Goal: Communication & Community: Answer question/provide support

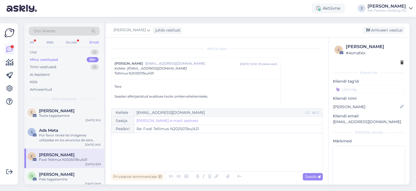
click at [72, 41] on div "Socials" at bounding box center [71, 42] width 13 height 7
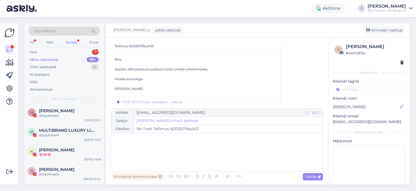
click at [89, 46] on div "All Web Socials Email" at bounding box center [64, 43] width 71 height 8
click at [88, 47] on div "Otsi kliente All Web Socials Email Uus 1 Minu vestlused 99+ Tiimi vestlused 0 A…" at bounding box center [64, 63] width 80 height 81
click at [89, 51] on div "Uus 1" at bounding box center [64, 52] width 71 height 8
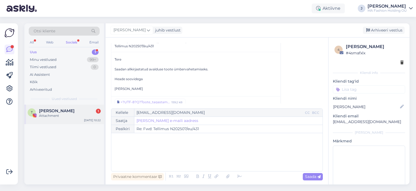
click at [80, 108] on div "T [PERSON_NAME] 1 Attachment [DATE] 10:22" at bounding box center [64, 114] width 80 height 20
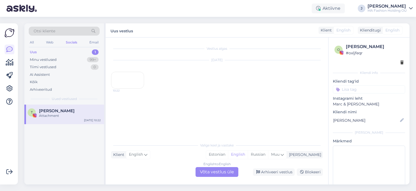
click at [231, 171] on div "English to English Võta vestlus üle" at bounding box center [217, 172] width 43 height 10
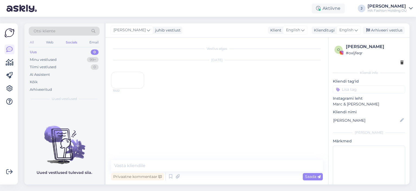
click at [34, 44] on div "All" at bounding box center [32, 42] width 6 height 7
click at [91, 58] on div "99+" at bounding box center [93, 59] width 12 height 5
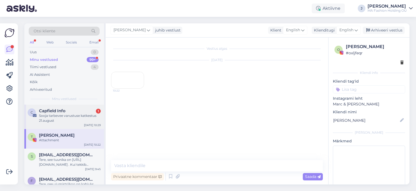
click at [80, 112] on div "Capfield Info 1" at bounding box center [70, 110] width 62 height 5
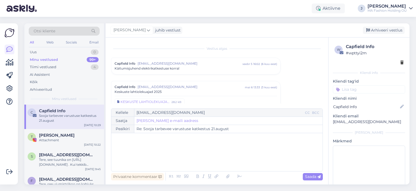
scroll to position [87, 0]
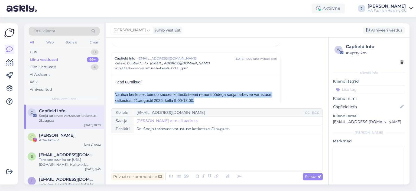
drag, startPoint x: 235, startPoint y: 99, endPoint x: 116, endPoint y: 85, distance: 120.1
click at [117, 85] on div "Head üürnikud! Nautica keskuses toimub seoses küttesüsteemi remonttöödega sooja…" at bounding box center [196, 154] width 163 height 150
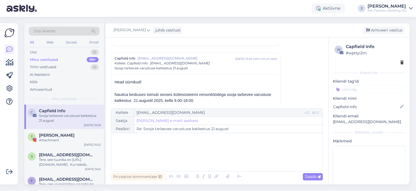
click at [167, 85] on p at bounding box center [196, 88] width 163 height 7
click at [98, 42] on div "Email" at bounding box center [93, 42] width 11 height 7
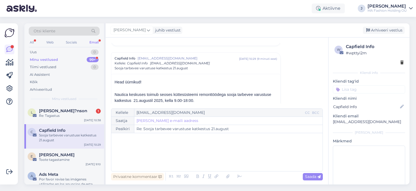
click at [54, 101] on span "Minu vestlused" at bounding box center [64, 98] width 24 height 5
click at [57, 108] on div "[PERSON_NAME]?nson 1 Re: Tagastus [DATE] 10:38" at bounding box center [64, 114] width 80 height 20
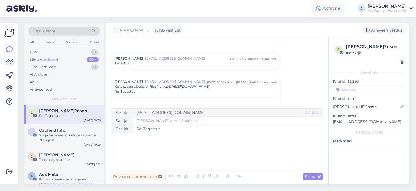
scroll to position [110, 0]
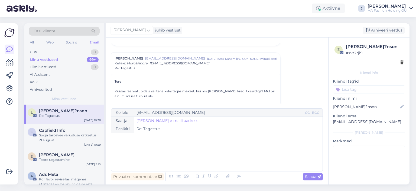
click at [226, 91] on div "Kuidas raamatupidaja sai teha kaks tagasimakset, kui ma [PERSON_NAME] krediitka…" at bounding box center [196, 94] width 163 height 10
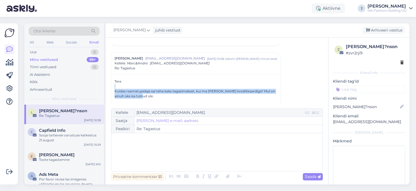
drag, startPoint x: 230, startPoint y: 95, endPoint x: 116, endPoint y: 87, distance: 113.6
click at [116, 87] on div "Tere Kuidas raamatupidaja sai teha kaks tagasimakset, kui ma [PERSON_NAME] kred…" at bounding box center [196, 179] width 163 height 200
click at [147, 91] on div "Kuidas raamatupidaja sai teha kaks tagasimakset, kui ma [PERSON_NAME] krediitka…" at bounding box center [196, 94] width 163 height 10
drag, startPoint x: 155, startPoint y: 95, endPoint x: 109, endPoint y: 81, distance: 48.4
click at [109, 81] on div "Vestlus [PERSON_NAME] T?nson [EMAIL_ADDRESS][DOMAIN_NAME] juuli 25 14:47 ( 19 p…" at bounding box center [217, 110] width 223 height 147
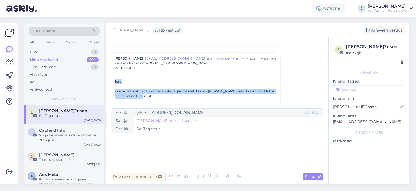
click at [132, 94] on div "Kuidas raamatupidaja sai teha kaks tagasimakset, kui ma [PERSON_NAME] krediitka…" at bounding box center [196, 94] width 163 height 10
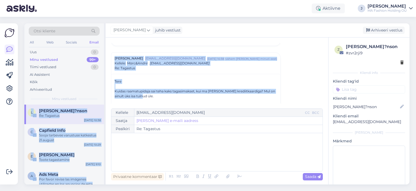
drag, startPoint x: 144, startPoint y: 94, endPoint x: 101, endPoint y: 76, distance: 46.5
click at [101, 77] on div "Otsi kliente All Web Socials Email Uus 0 Minu vestlused 99+ Tiimi vestlused 0 A…" at bounding box center [216, 103] width 385 height 161
click at [131, 84] on div at bounding box center [196, 86] width 163 height 5
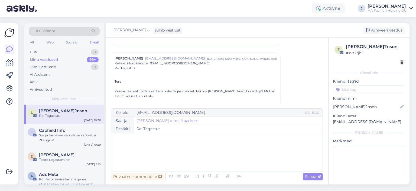
click at [143, 94] on div "Kuidas raamatupidaja sai teha kaks tagasimakset, kui ma [PERSON_NAME] krediitka…" at bounding box center [196, 94] width 163 height 10
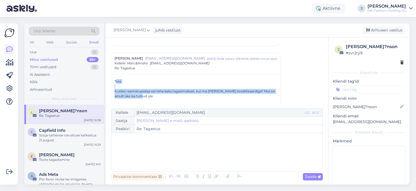
drag, startPoint x: 146, startPoint y: 94, endPoint x: 116, endPoint y: 80, distance: 33.1
click at [116, 80] on div "Tere Kuidas raamatupidaja sai teha kaks tagasimakset, kui ma [PERSON_NAME] kred…" at bounding box center [196, 179] width 163 height 200
click at [130, 82] on div "Tere" at bounding box center [196, 81] width 163 height 5
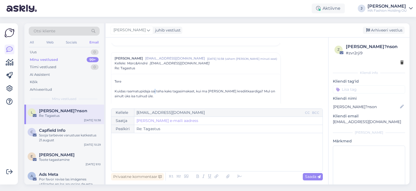
click at [155, 92] on div "Kuidas raamatupidaja sai teha kaks tagasimakset, kui ma [PERSON_NAME] krediitka…" at bounding box center [196, 94] width 163 height 10
drag, startPoint x: 157, startPoint y: 95, endPoint x: 117, endPoint y: 80, distance: 43.1
click at [116, 80] on body "Aktiivne J [PERSON_NAME] MA Fashion Holding OÜ Võimalused Veendu, et [PERSON_NA…" at bounding box center [208, 95] width 416 height 191
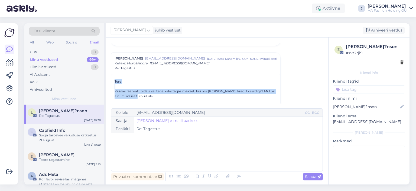
drag, startPoint x: 111, startPoint y: 77, endPoint x: 140, endPoint y: 93, distance: 33.4
click at [140, 93] on div "Tere Kuidas raamatupidaja sai teha kaks tagasimakset, kui ma [PERSON_NAME] kred…" at bounding box center [195, 180] width 169 height 212
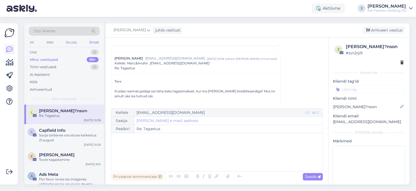
click at [146, 93] on div "Kuidas raamatupidaja sai teha kaks tagasimakset, kui ma [PERSON_NAME] krediitka…" at bounding box center [196, 94] width 163 height 10
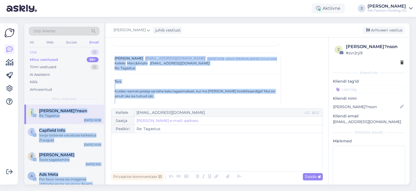
drag, startPoint x: 146, startPoint y: 93, endPoint x: 83, endPoint y: 53, distance: 75.1
click at [86, 57] on div "Otsi kliente All Web Socials Email Uus 0 Minu vestlused 99+ Tiimi vestlused 0 A…" at bounding box center [216, 103] width 385 height 161
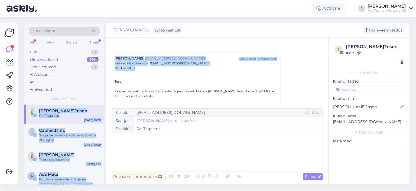
click at [78, 59] on div "Minu vestlused 99+" at bounding box center [64, 60] width 71 height 8
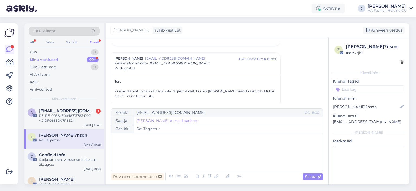
click at [80, 102] on div "Otsi kliente All Web Socials Email Uus 0 Minu vestlused 99+ Tiimi vestlused 0 A…" at bounding box center [64, 63] width 80 height 81
click at [74, 110] on span "[EMAIL_ADDRESS][DOMAIN_NAME]" at bounding box center [67, 110] width 56 height 5
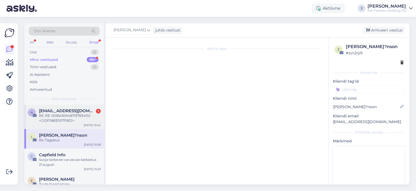
scroll to position [40, 0]
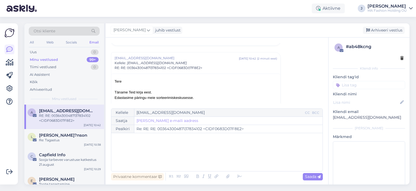
drag, startPoint x: 201, startPoint y: 95, endPoint x: 104, endPoint y: 70, distance: 100.4
click at [104, 70] on div "Otsi kliente All Web Socials Email Uus 0 Minu vestlused 99+ Tiimi vestlused 0 A…" at bounding box center [216, 103] width 385 height 161
click at [163, 99] on div "Edastasime päringu meie sorteerimiskeskusesse. Heade soovidega [PERSON_NAME] Är…" at bounding box center [196, 160] width 163 height 131
click at [87, 134] on div "[PERSON_NAME]?nson 1" at bounding box center [70, 135] width 62 height 5
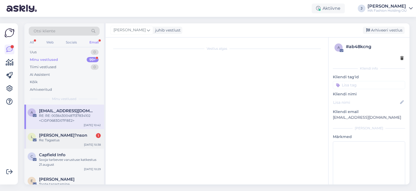
scroll to position [145, 0]
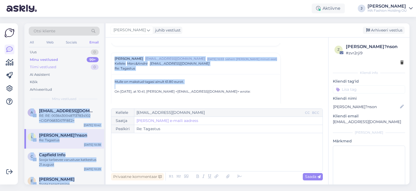
drag, startPoint x: 253, startPoint y: 85, endPoint x: 76, endPoint y: 66, distance: 177.7
click at [76, 66] on div "Otsi kliente All Web Socials Email Uus 0 Minu vestlused 99+ Tiimi vestlused 0 A…" at bounding box center [216, 103] width 385 height 161
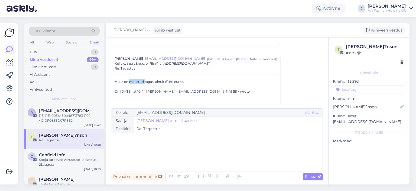
click at [128, 71] on div at bounding box center [128, 71] width 0 height 0
click at [154, 79] on div "Mulle on makstud tagasi ainult 61.80 eurot." at bounding box center [196, 81] width 163 height 5
click at [71, 56] on div "Minu vestlused 99+" at bounding box center [64, 60] width 71 height 8
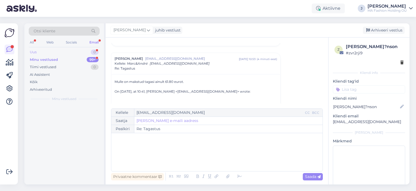
click at [70, 52] on div "Uus 0" at bounding box center [64, 52] width 71 height 8
click at [76, 125] on div "[PERSON_NAME] 1 Re: Best SEO Proposal [DATE] 10:54" at bounding box center [64, 144] width 80 height 80
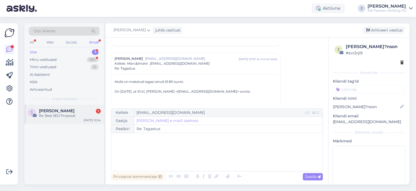
click at [76, 122] on div "[PERSON_NAME] 1 Re: Best SEO Proposal [DATE] 10:54" at bounding box center [64, 114] width 80 height 20
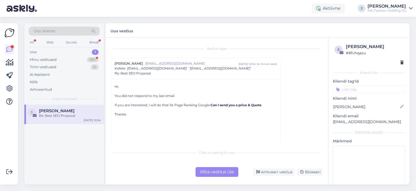
click at [204, 170] on div "Võta vestlus üle" at bounding box center [217, 172] width 43 height 10
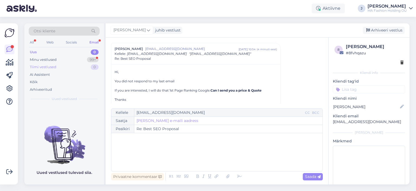
click at [60, 63] on div "Tiimi vestlused 0" at bounding box center [64, 67] width 71 height 8
click at [64, 60] on div "Minu vestlused 99+" at bounding box center [64, 60] width 71 height 8
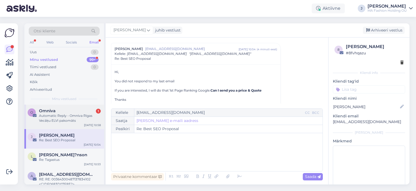
click at [73, 116] on div "Automatic Reply - Omniva Rīgas Vecāķu ELVI pakomāts" at bounding box center [70, 118] width 62 height 10
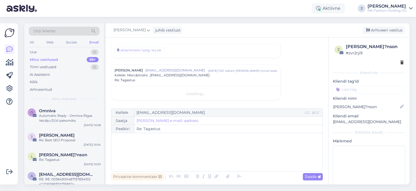
scroll to position [166, 0]
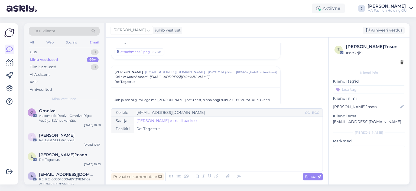
click at [74, 56] on div "Minu vestlused 99+" at bounding box center [64, 60] width 71 height 8
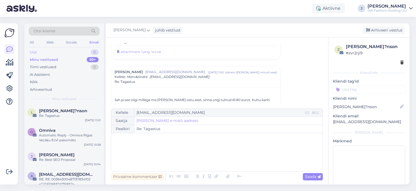
click at [74, 51] on div "Uus 0" at bounding box center [64, 52] width 71 height 8
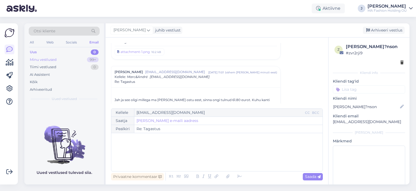
click at [74, 60] on div "Minu vestlused 99+" at bounding box center [64, 60] width 71 height 8
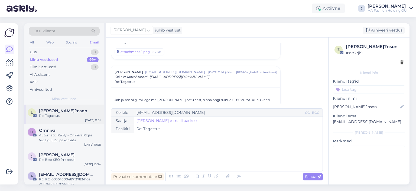
click at [74, 105] on div "[PERSON_NAME]?nson Re: Tagastus [DATE] 11:01" at bounding box center [64, 114] width 80 height 20
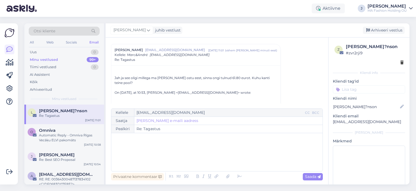
click at [152, 91] on blockquote "On [DATE], at 10:53, [PERSON_NAME] <[EMAIL_ADDRESS][DOMAIN_NAME]> wrote:" at bounding box center [196, 95] width 163 height 10
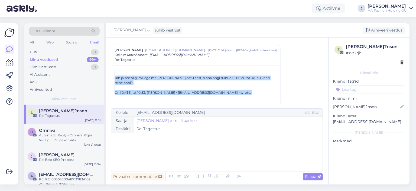
drag, startPoint x: 258, startPoint y: 91, endPoint x: 131, endPoint y: 66, distance: 128.5
click at [146, 71] on div at bounding box center [196, 72] width 163 height 5
drag, startPoint x: 115, startPoint y: 72, endPoint x: 247, endPoint y: 85, distance: 132.6
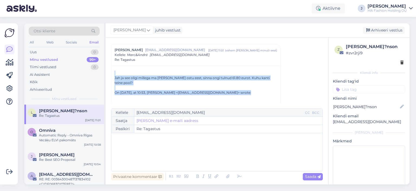
click at [247, 90] on blockquote "On [DATE], at 10:53, [PERSON_NAME] <[EMAIL_ADDRESS][DOMAIN_NAME]> wrote:" at bounding box center [196, 95] width 163 height 10
drag, startPoint x: 247, startPoint y: 85, endPoint x: 163, endPoint y: 73, distance: 84.6
click at [224, 85] on div "On [DATE], at 10:53, [PERSON_NAME] <[EMAIL_ADDRESS][DOMAIN_NAME]> wrote:" at bounding box center [196, 92] width 163 height 15
drag, startPoint x: 253, startPoint y: 87, endPoint x: 130, endPoint y: 62, distance: 125.1
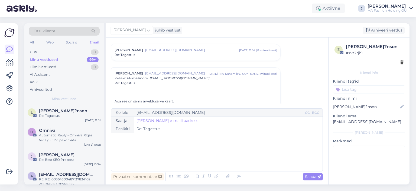
scroll to position [211, 0]
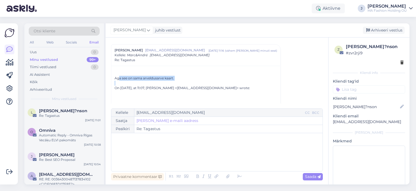
drag, startPoint x: 118, startPoint y: 78, endPoint x: 187, endPoint y: 82, distance: 69.0
click at [184, 79] on div at bounding box center [184, 79] width 0 height 0
click at [185, 79] on div "Aga see on sama arveldusarve kaart." at bounding box center [196, 78] width 163 height 5
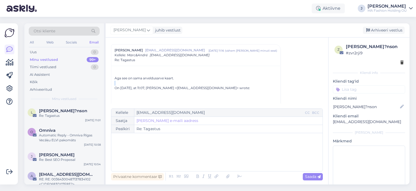
click at [185, 79] on div "Aga see on sama arveldusarve kaart." at bounding box center [196, 78] width 163 height 5
click at [87, 44] on div "All Web Socials Email" at bounding box center [64, 43] width 71 height 8
click at [93, 43] on div "Email" at bounding box center [93, 42] width 11 height 7
click at [76, 58] on div "Minu vestlused 99+" at bounding box center [64, 60] width 71 height 8
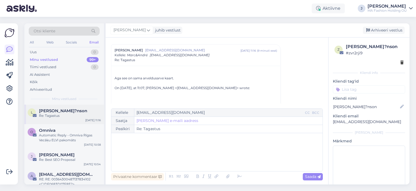
click at [56, 119] on div "[PERSON_NAME]?nson Re: Tagastus [DATE] 11:16" at bounding box center [64, 114] width 80 height 20
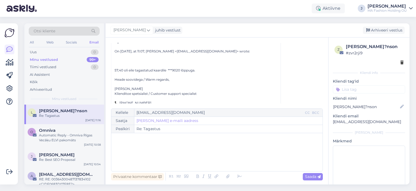
scroll to position [239, 0]
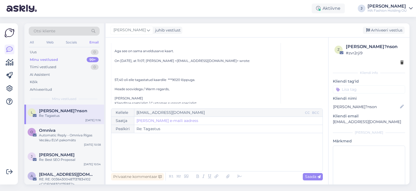
drag, startPoint x: 204, startPoint y: 79, endPoint x: 102, endPoint y: 81, distance: 101.4
click at [103, 81] on div "Otsi kliente All Web Socials Email Uus 0 Minu vestlused 99+ Tiimi vestlused 0 A…" at bounding box center [216, 103] width 385 height 161
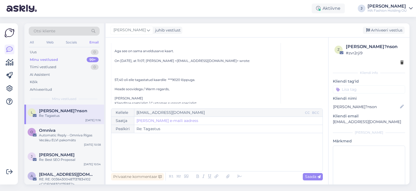
click at [189, 78] on p "57,40 oli eile tagastatud kaardile ***9020 lõppuga." at bounding box center [196, 79] width 163 height 5
click at [205, 77] on p "57,40 oli eile tagastatud kaardile ***9020 lõppuga." at bounding box center [196, 79] width 163 height 5
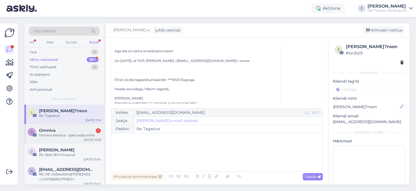
click at [76, 133] on div "Omniva teavitus - paki saabumine" at bounding box center [70, 135] width 62 height 5
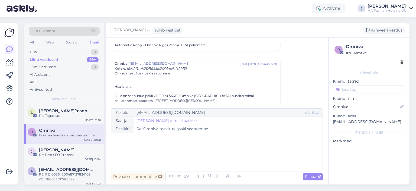
scroll to position [2317, 0]
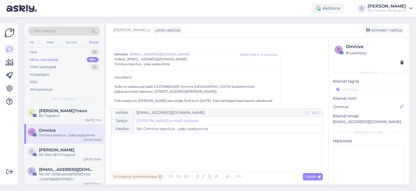
drag, startPoint x: 164, startPoint y: 94, endPoint x: 100, endPoint y: 89, distance: 64.5
click at [100, 89] on div "Otsi kliente All Web Socials Email Uus 0 Minu vestlused 99+ Tiimi vestlused 0 A…" at bounding box center [216, 103] width 385 height 161
click at [146, 98] on p "Paki saatja on [PERSON_NAME] see ootab Sind kuni [DATE]. Paki kättesaamisel kas…" at bounding box center [196, 103] width 163 height 10
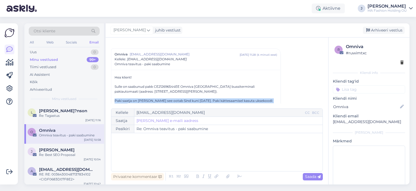
click at [146, 98] on p "Paki saatja on [PERSON_NAME] see ootab Sind kuni [DATE]. Paki kättesaamisel kas…" at bounding box center [196, 103] width 163 height 10
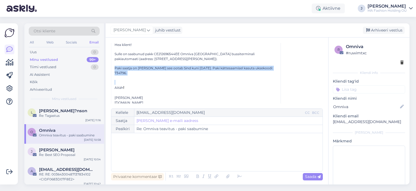
scroll to position [2351, 0]
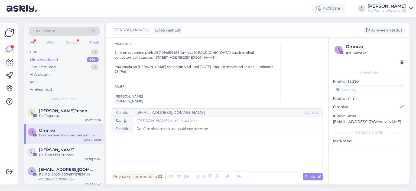
click at [67, 45] on div "Socials" at bounding box center [71, 42] width 13 height 7
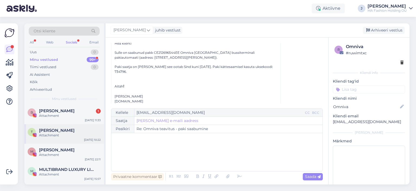
click at [78, 126] on div "T [PERSON_NAME] Attachment [DATE] 10:22" at bounding box center [64, 134] width 80 height 20
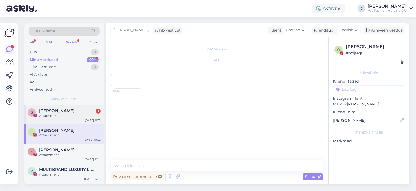
click at [78, 120] on div "B Bjørvika Undertøy 1 Attachment [DATE] 11:33" at bounding box center [64, 114] width 80 height 20
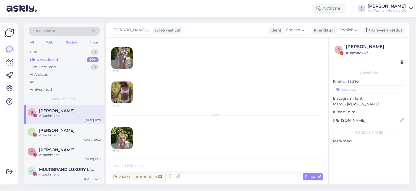
scroll to position [659, 0]
click at [121, 139] on img at bounding box center [122, 138] width 22 height 22
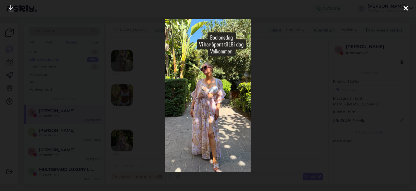
click at [267, 54] on div at bounding box center [208, 95] width 416 height 191
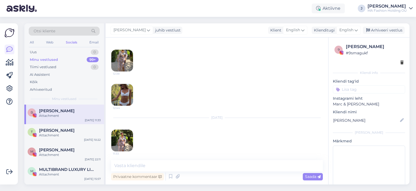
click at [25, 40] on div "Otsi kliente All Web Socials Email Uus 0 Minu vestlused 99+ Tiimi vestlused 0 A…" at bounding box center [64, 63] width 80 height 81
click at [27, 41] on div "Otsi kliente All Web Socials Email Uus 0 Minu vestlused 99+ Tiimi vestlused 0 A…" at bounding box center [64, 63] width 80 height 81
click at [30, 43] on div "All" at bounding box center [32, 42] width 6 height 7
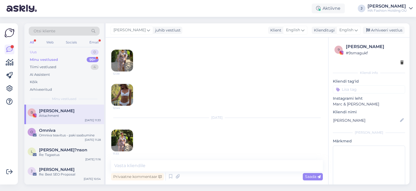
click at [88, 53] on div "Uus 0" at bounding box center [64, 52] width 71 height 8
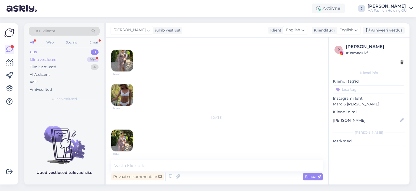
click at [91, 61] on div "99+" at bounding box center [93, 59] width 12 height 5
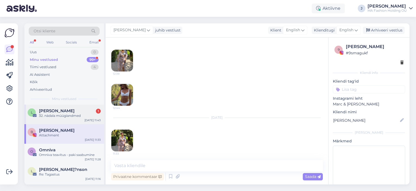
click at [56, 120] on div "L [PERSON_NAME] 1 32. nädala müügiandmed [DATE] 11:43" at bounding box center [64, 114] width 80 height 20
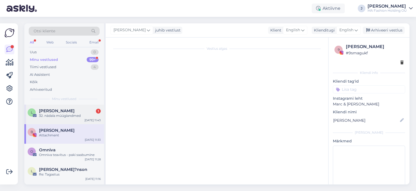
scroll to position [40, 0]
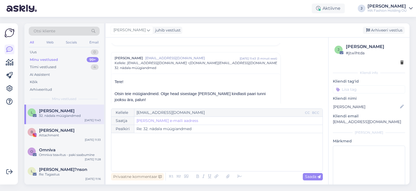
click at [207, 95] on p "Otsin teie müügiandmeid. Olge head sisestage [PERSON_NAME] kindlasti paari tunn…" at bounding box center [196, 97] width 163 height 12
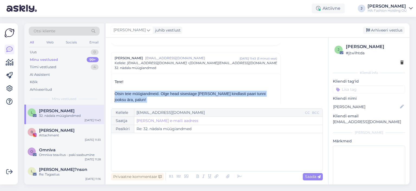
click at [207, 95] on p "Otsin teie müügiandmeid. Olge head sisestage [PERSON_NAME] kindlasti paari tunn…" at bounding box center [196, 97] width 163 height 12
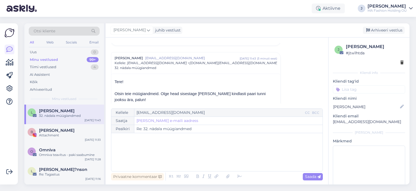
click at [254, 87] on p at bounding box center [196, 88] width 163 height 6
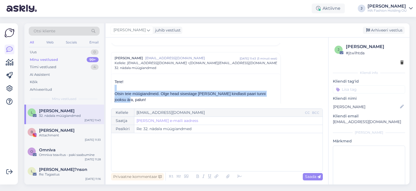
drag, startPoint x: 281, startPoint y: 93, endPoint x: 155, endPoint y: 81, distance: 126.6
click at [157, 82] on div "Vestlus algas [PERSON_NAME] [EMAIL_ADDRESS][DOMAIN_NAME] dets 3 17:08 ( 8 kuu e…" at bounding box center [219, 73] width 217 height 60
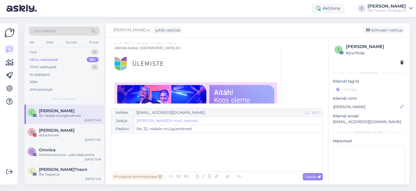
scroll to position [149, 0]
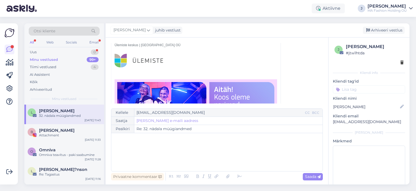
click at [88, 47] on div "Otsi kliente All Web Socials Email Uus 0 Minu vestlused 99+ Tiimi vestlused 4 A…" at bounding box center [64, 63] width 80 height 81
click at [86, 52] on div "Uus 0" at bounding box center [64, 52] width 71 height 8
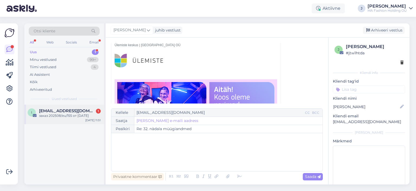
click at [74, 105] on div "i [EMAIL_ADDRESS][DOMAIN_NAME] 1 заказ 202508/eu/155 от 09.08.[DATE] 11:51" at bounding box center [64, 114] width 80 height 20
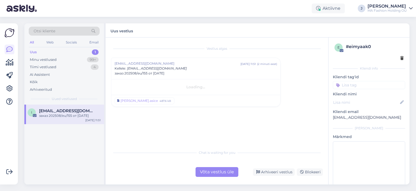
scroll to position [0, 0]
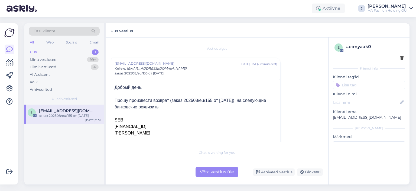
drag, startPoint x: 200, startPoint y: 110, endPoint x: 119, endPoint y: 91, distance: 82.8
click at [119, 91] on p "Добрый день, Прошу произвести возврат (заказ 202508/eu/155 от [DATE]) на следую…" at bounding box center [196, 97] width 163 height 26
click at [123, 94] on p "Добрый день, Прошу произвести возврат (заказ 202508/eu/155 от [DATE]) на следую…" at bounding box center [196, 97] width 163 height 26
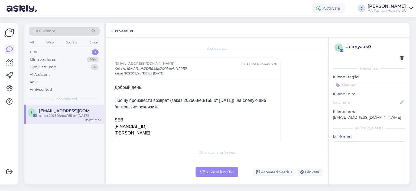
click at [137, 105] on span "Добрый день, Прошу произвести возврат (заказ 202508/eu/155 от [DATE]) на следую…" at bounding box center [191, 97] width 152 height 24
drag, startPoint x: 191, startPoint y: 109, endPoint x: 121, endPoint y: 89, distance: 72.0
click at [124, 91] on p "Добрый день, Прошу произвести возврат (заказ 202508/eu/155 от [DATE]) на следую…" at bounding box center [196, 97] width 163 height 26
click at [118, 86] on span "Добрый день, Прошу произвести возврат (заказ 202508/eu/155 от [DATE]) на следую…" at bounding box center [191, 97] width 152 height 24
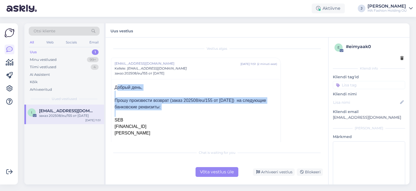
drag, startPoint x: 117, startPoint y: 85, endPoint x: 188, endPoint y: 111, distance: 75.7
click at [188, 111] on div "Добрый день, Прошу произвести возврат (заказ 202508/eu/155 от [DATE]) на следую…" at bounding box center [196, 116] width 163 height 65
click at [188, 111] on p at bounding box center [196, 113] width 163 height 7
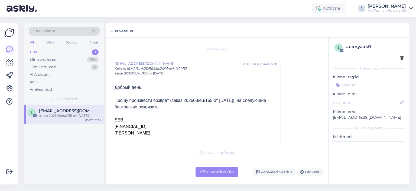
drag, startPoint x: 166, startPoint y: 126, endPoint x: 110, endPoint y: 88, distance: 68.2
click at [110, 88] on div "Vestlus algas [EMAIL_ADDRESS][DOMAIN_NAME] [DATE] 11:51 ( 2 minuti eest ) Kelle…" at bounding box center [217, 110] width 223 height 147
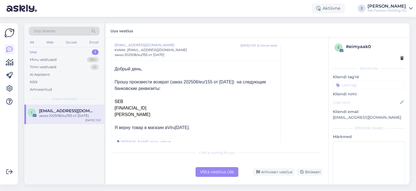
scroll to position [27, 0]
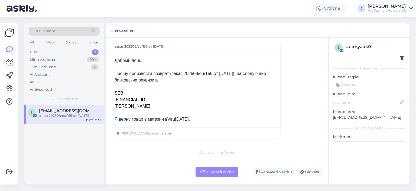
click at [213, 169] on div "Võta vestlus üle" at bounding box center [217, 172] width 43 height 10
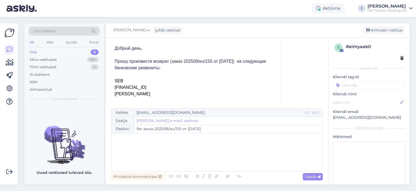
scroll to position [65, 0]
